Goal: Find specific page/section: Find specific page/section

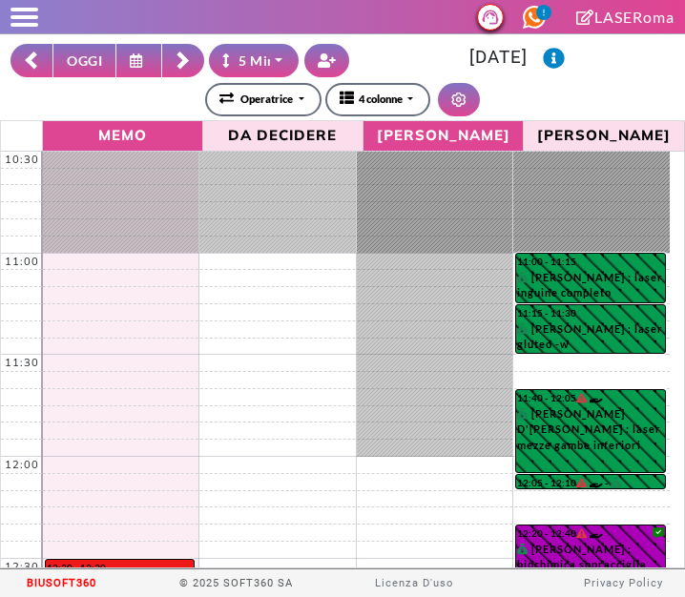
select select "*"
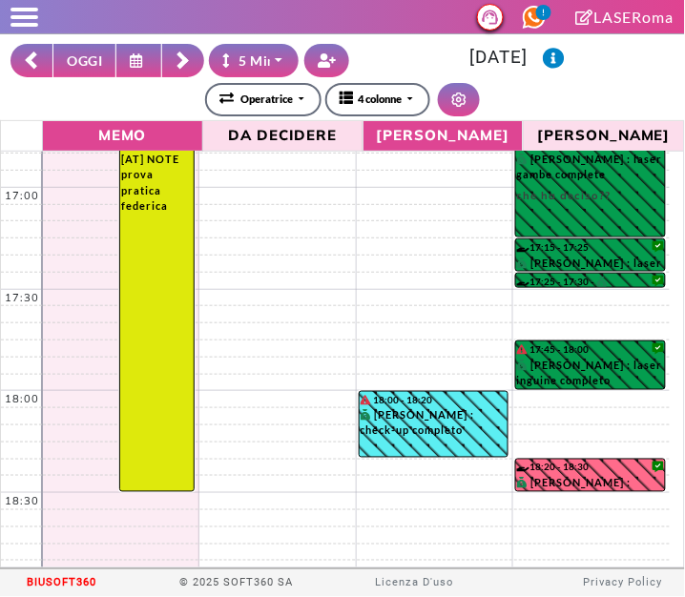
scroll to position [1517, 0]
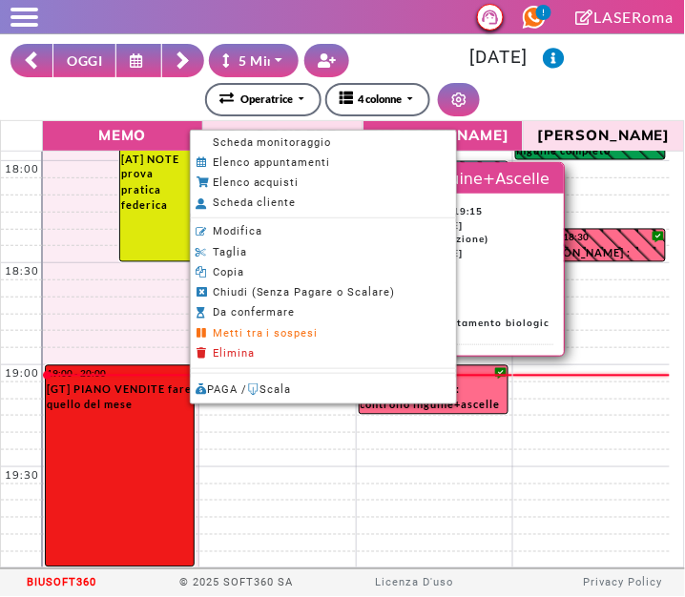
click at [216, 139] on span "Scheda monitoraggio" at bounding box center [272, 142] width 119 height 12
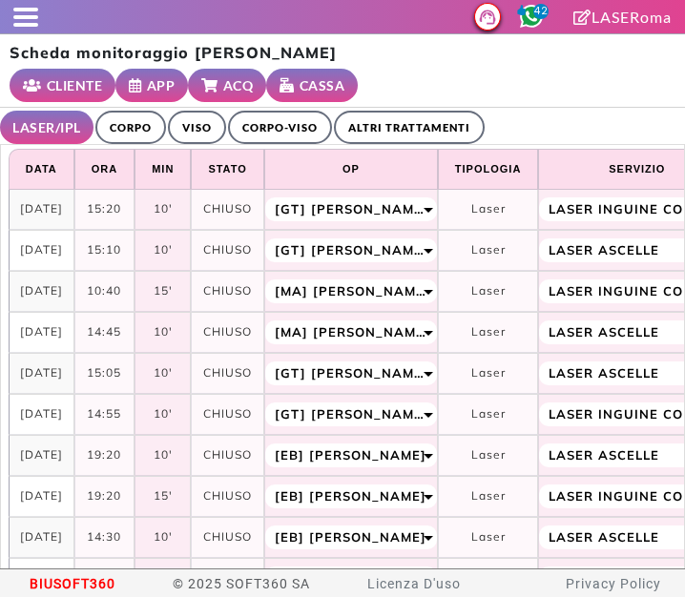
select select "**"
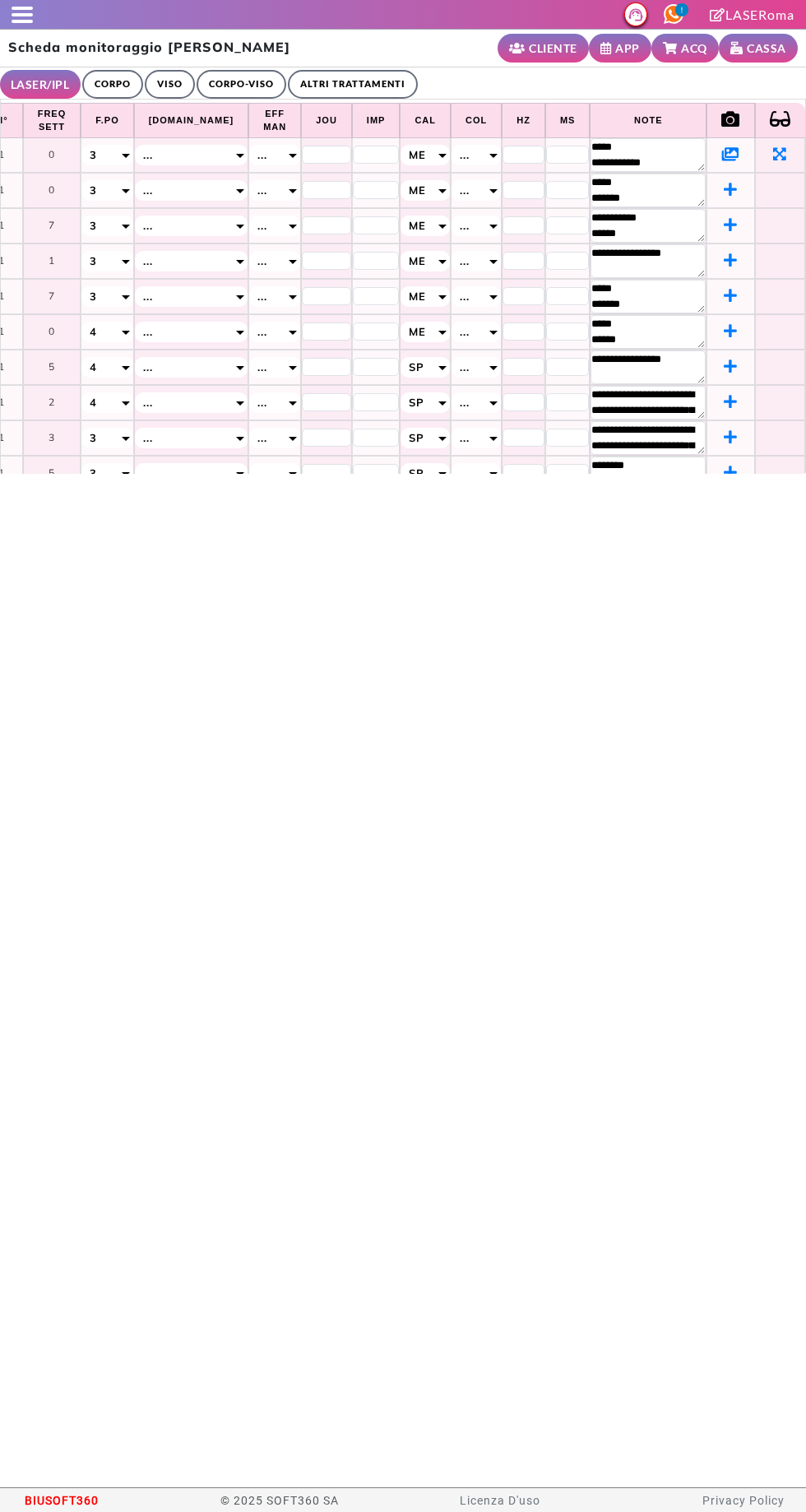
scroll to position [0, 620]
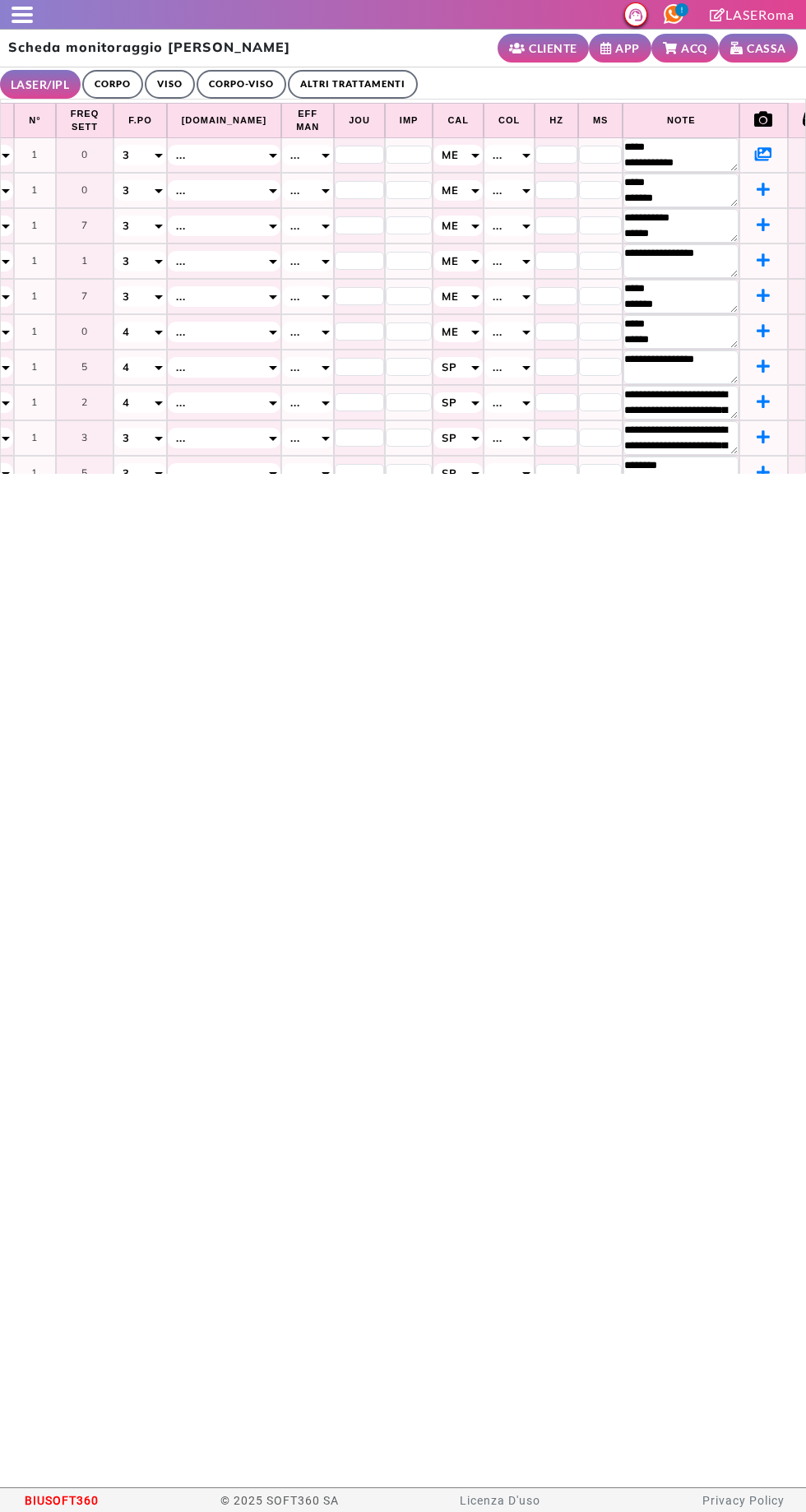
click at [22, 8] on span at bounding box center [22, 9] width 22 height 3
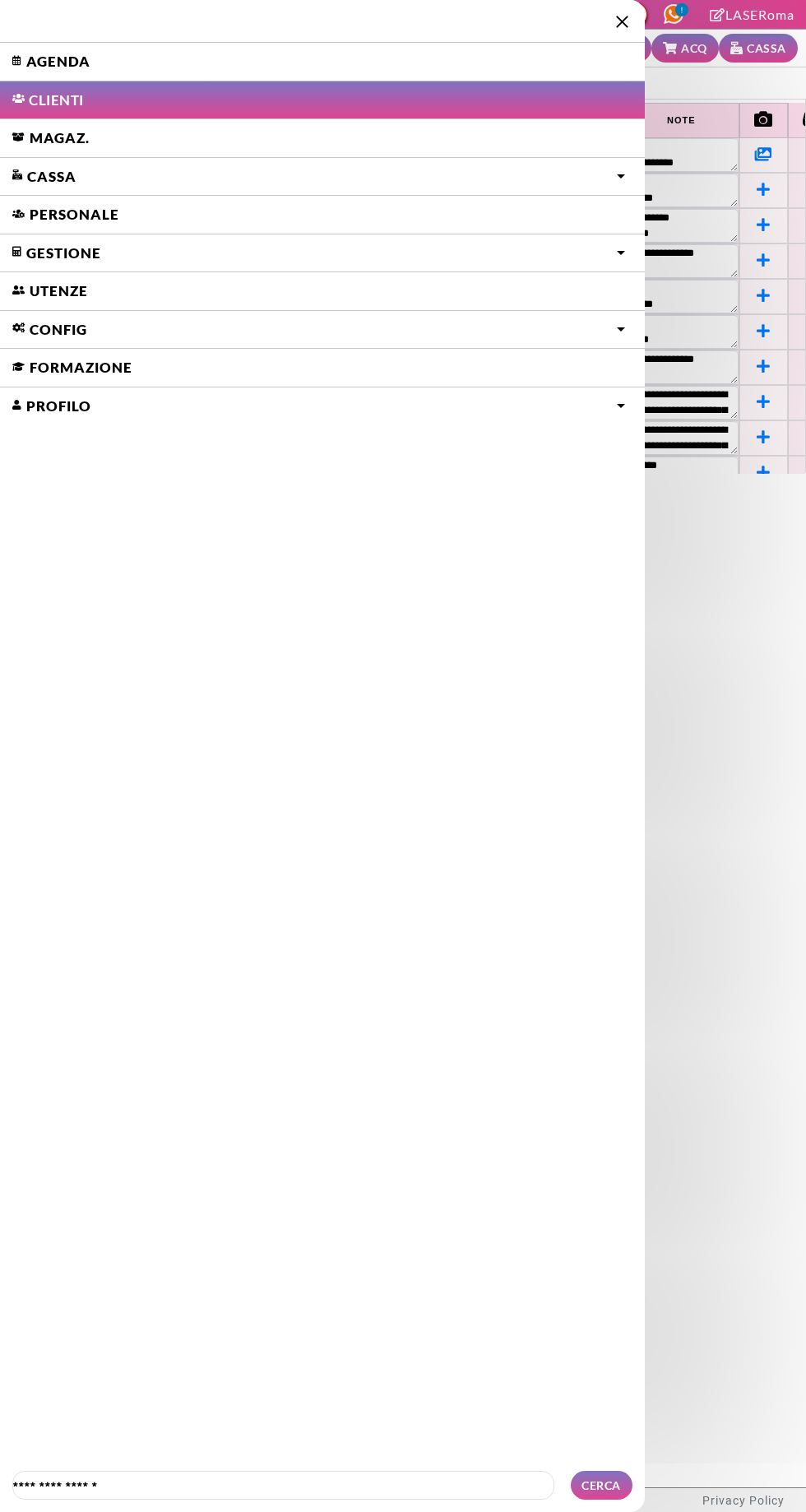
click at [86, 58] on link "Agenda" at bounding box center [322, 62] width 645 height 38
